Goal: Information Seeking & Learning: Check status

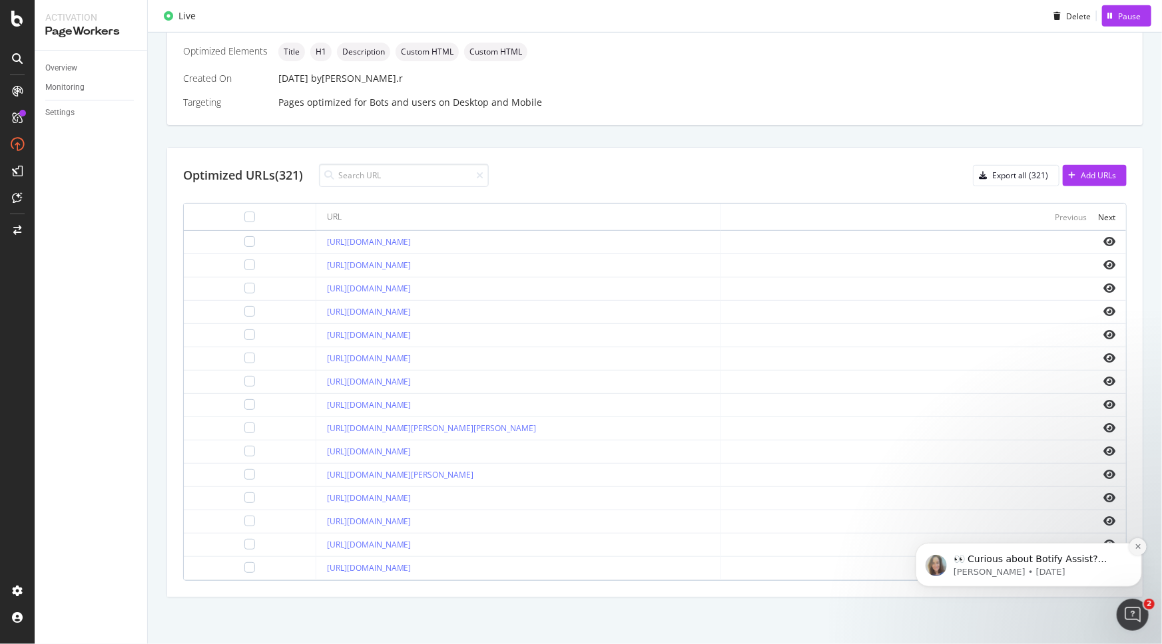
click at [496, 261] on icon "Dismiss notification" at bounding box center [1136, 546] width 5 height 5
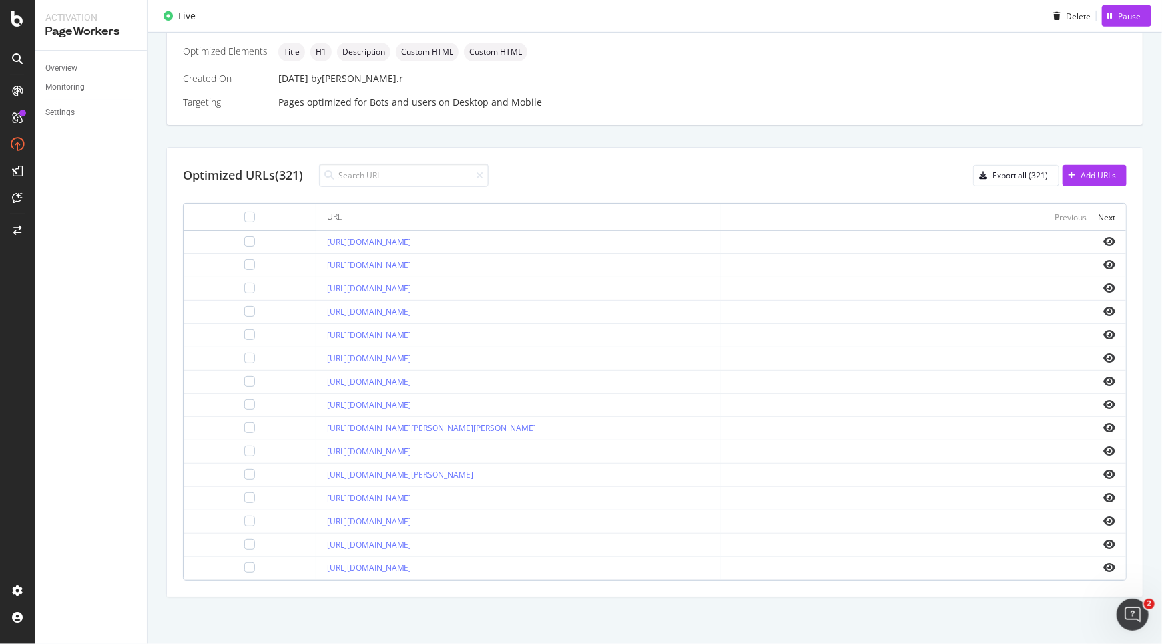
click at [496, 261] on icon "Open Intercom Messenger" at bounding box center [1132, 615] width 22 height 22
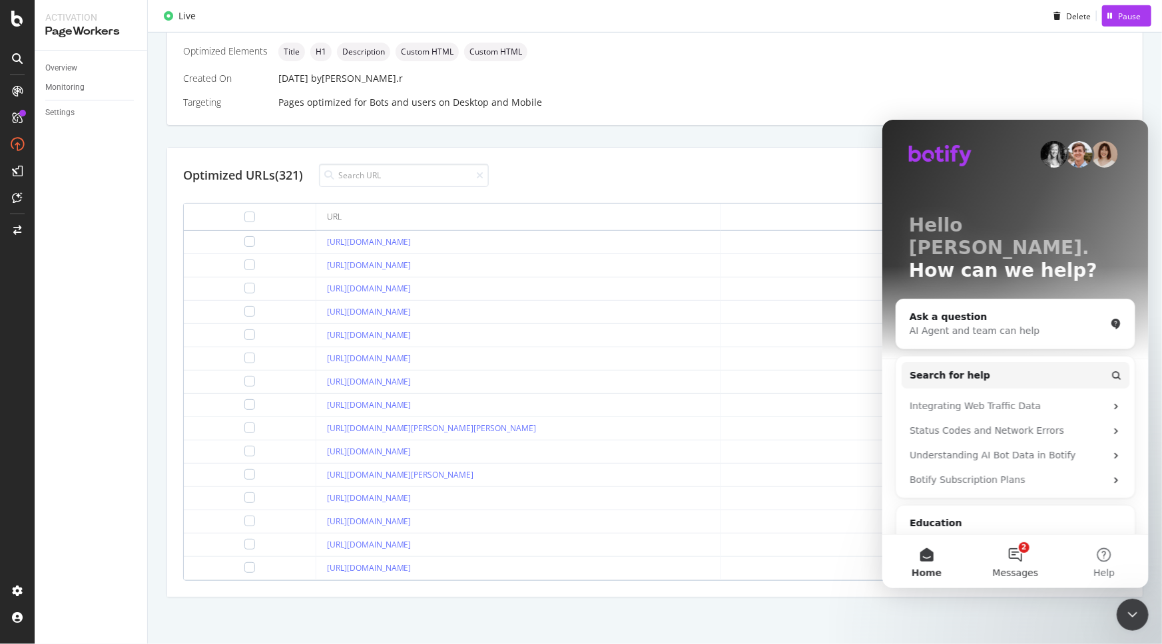
click at [496, 261] on button "2 Messages" at bounding box center [1014, 561] width 89 height 53
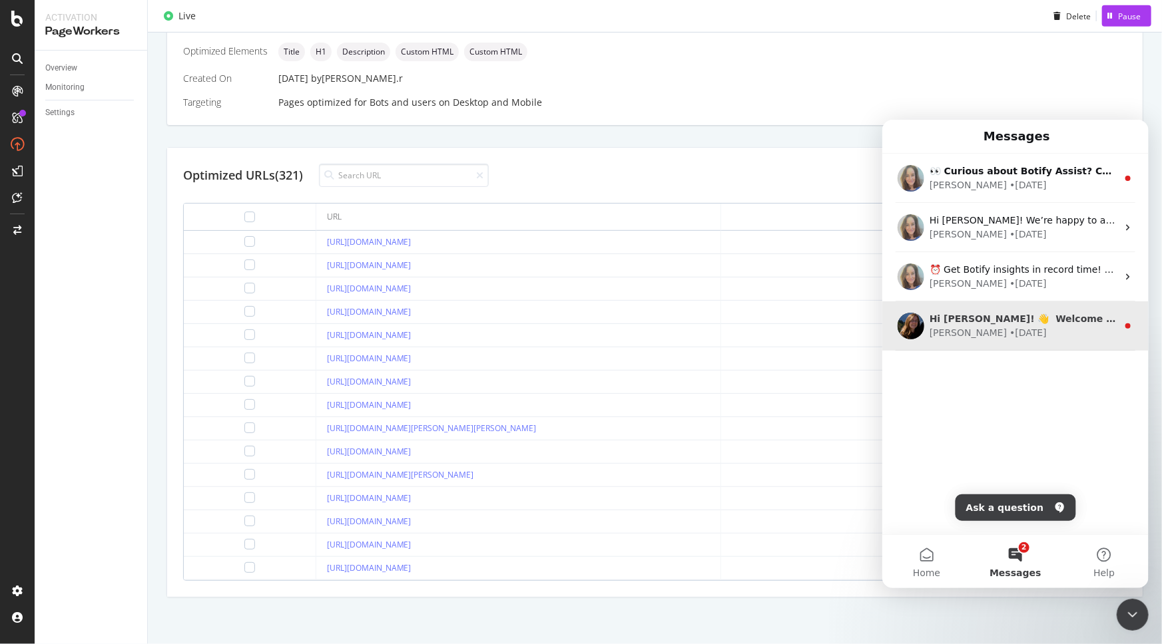
click at [496, 261] on div "[PERSON_NAME] • [DATE]" at bounding box center [1023, 333] width 188 height 14
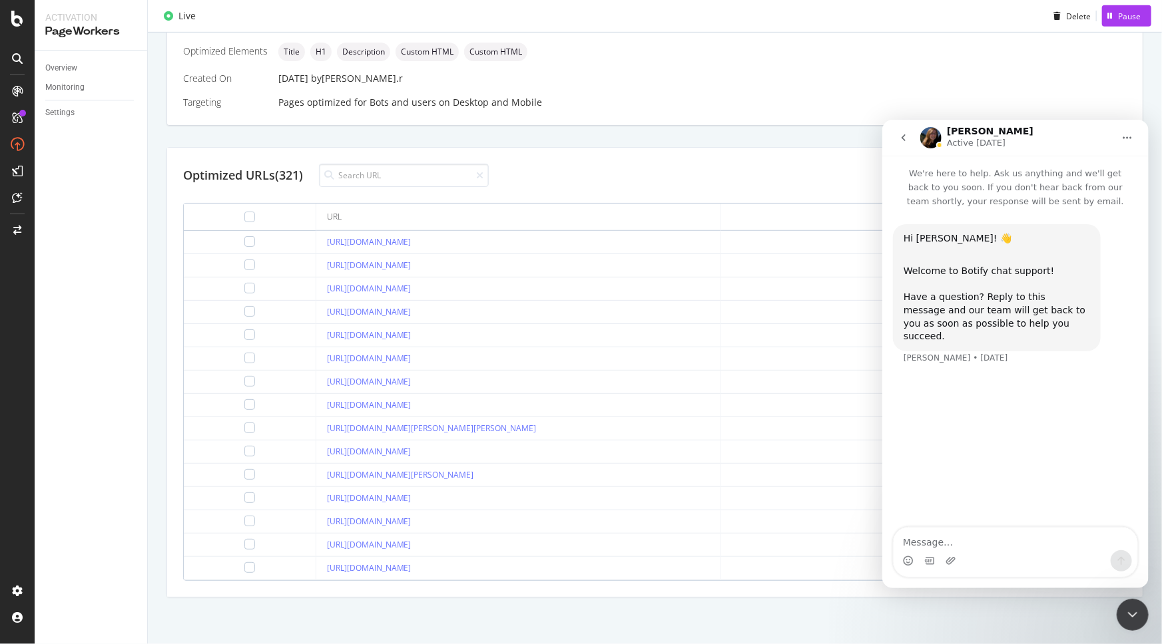
click at [496, 138] on icon "go back" at bounding box center [902, 137] width 11 height 11
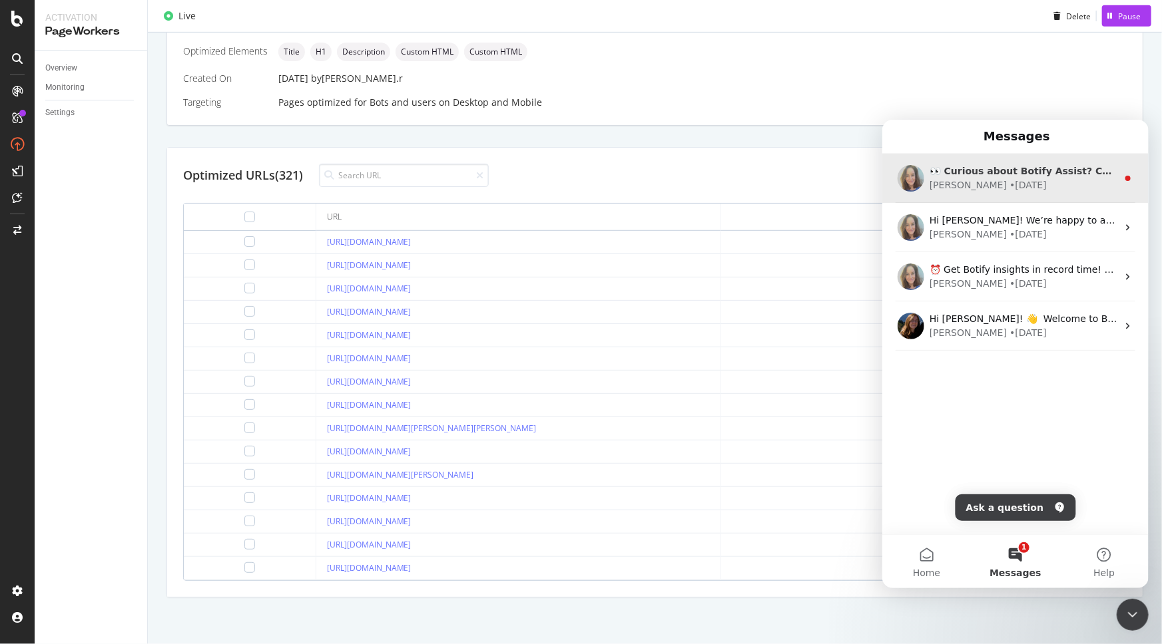
click at [496, 179] on div "[PERSON_NAME] • [DATE]" at bounding box center [1023, 185] width 188 height 14
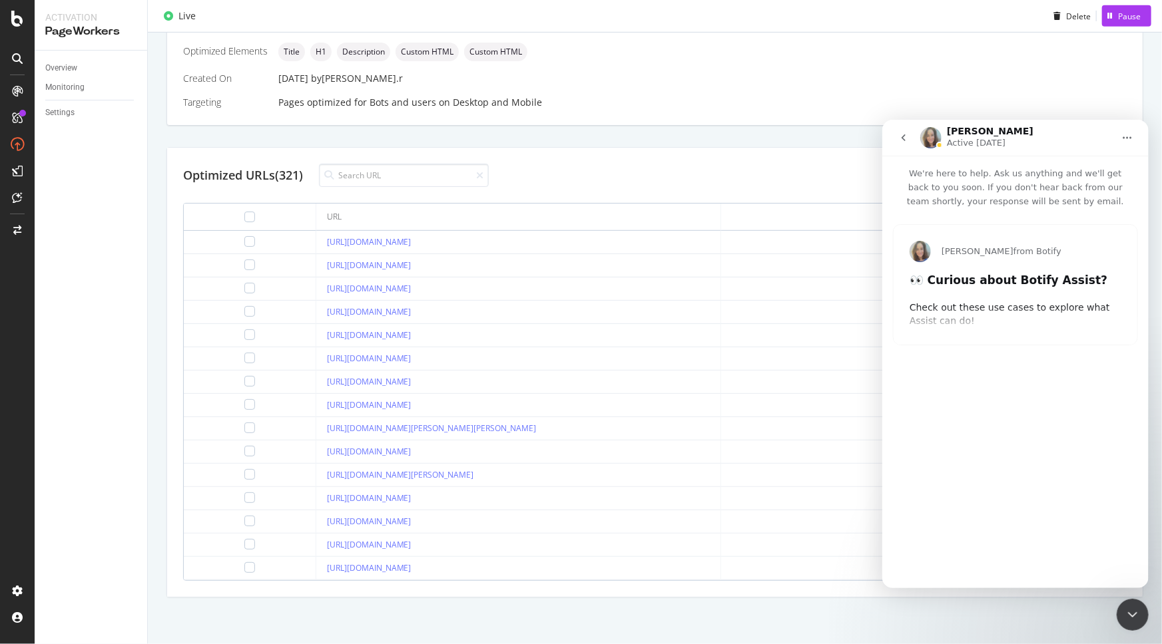
click at [496, 136] on icon "go back" at bounding box center [902, 137] width 11 height 11
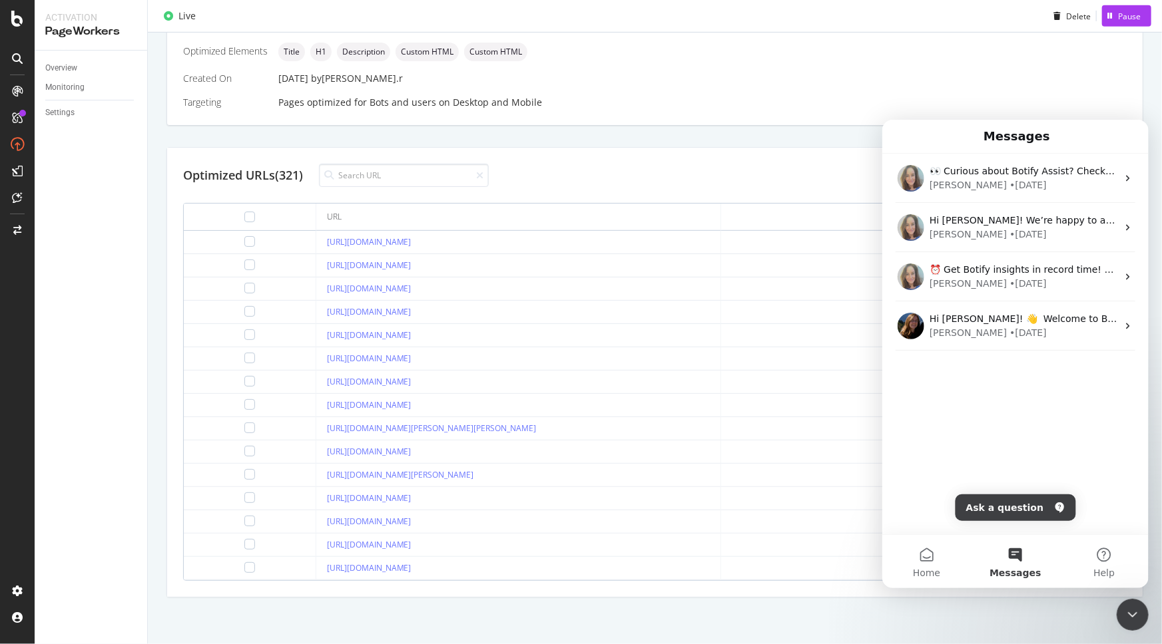
click at [496, 96] on div "Pages optimized for Bots and users on Desktop and Mobile" at bounding box center [702, 102] width 848 height 13
click at [496, 81] on div "Details Name [Meta] New Title, H1 & Description | KSA Specific URLs Type Page E…" at bounding box center [654, 35] width 977 height 181
click at [496, 261] on icon "Close Intercom Messenger" at bounding box center [1132, 614] width 16 height 16
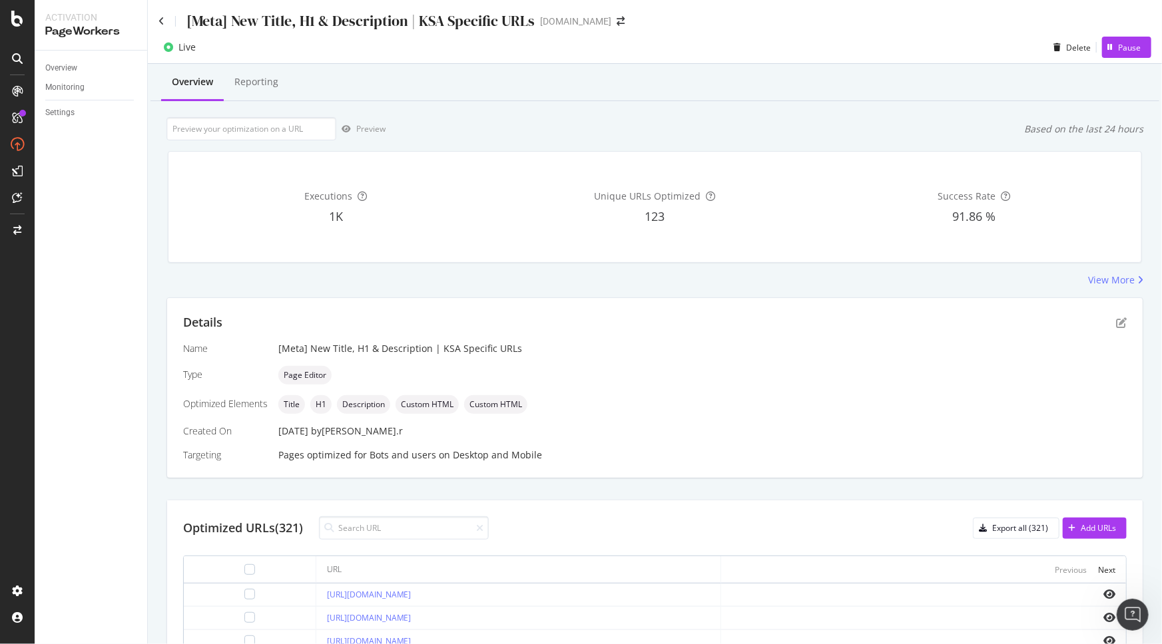
click at [167, 21] on div "[Meta] New Title, H1 & Description | KSA Specific URLs" at bounding box center [346, 21] width 376 height 21
click at [164, 21] on div "[Meta] New Title, H1 & Description | KSA Specific URLs" at bounding box center [346, 21] width 376 height 21
click at [156, 19] on div "[Meta] New Title, H1 & Description | KSA Specific URLs [DOMAIN_NAME]" at bounding box center [655, 15] width 1014 height 31
click at [159, 19] on icon at bounding box center [161, 21] width 6 height 9
